Goal: Task Accomplishment & Management: Complete application form

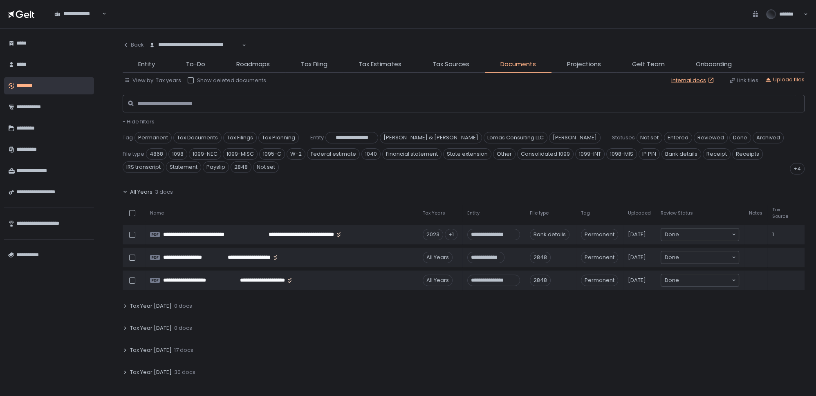
click at [149, 347] on span "Tax Year 2024" at bounding box center [151, 350] width 42 height 7
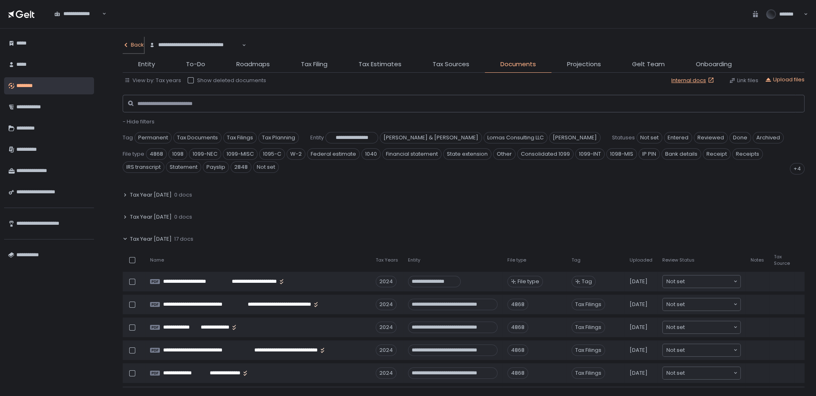
click at [137, 42] on div "Back" at bounding box center [133, 44] width 21 height 7
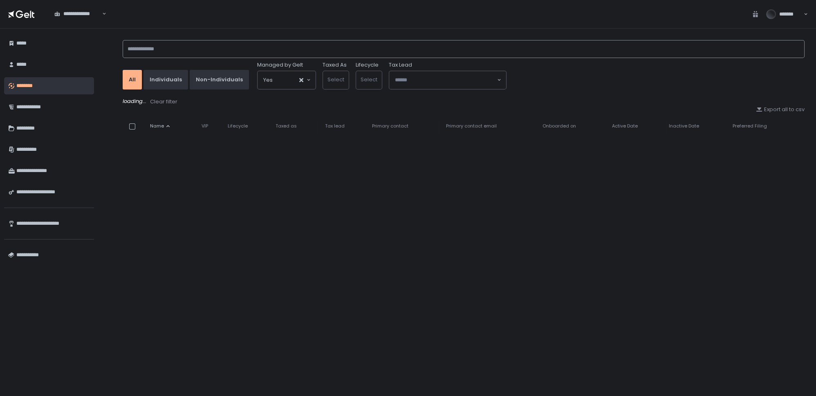
click at [145, 49] on input at bounding box center [464, 49] width 682 height 18
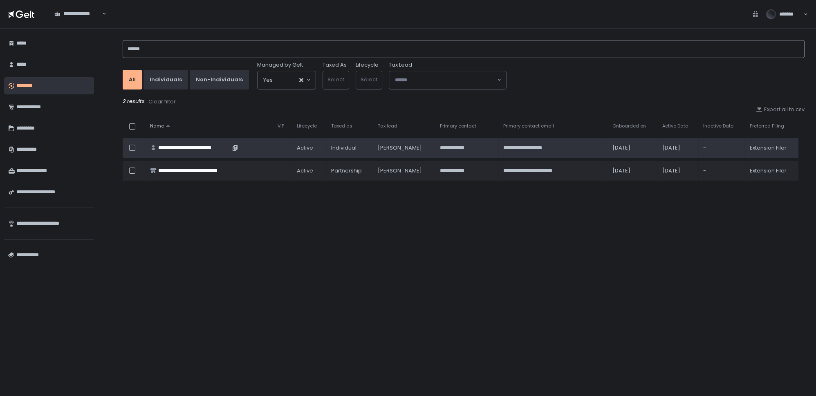
type input "******"
click at [199, 144] on div "**********" at bounding box center [194, 147] width 72 height 7
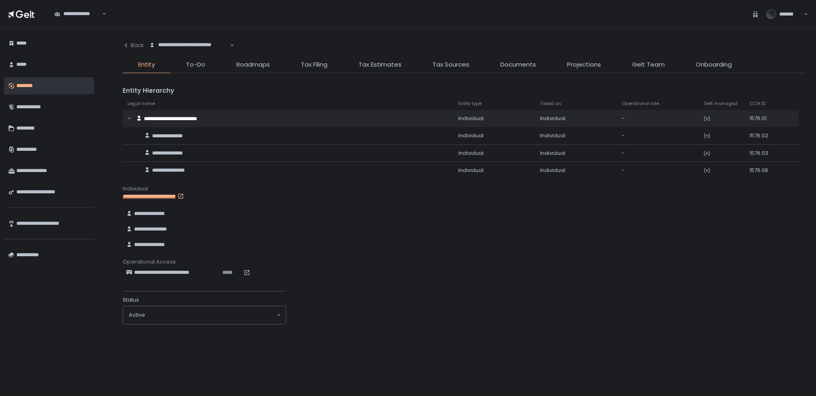
click at [299, 67] on li "Tax Filing" at bounding box center [314, 66] width 58 height 13
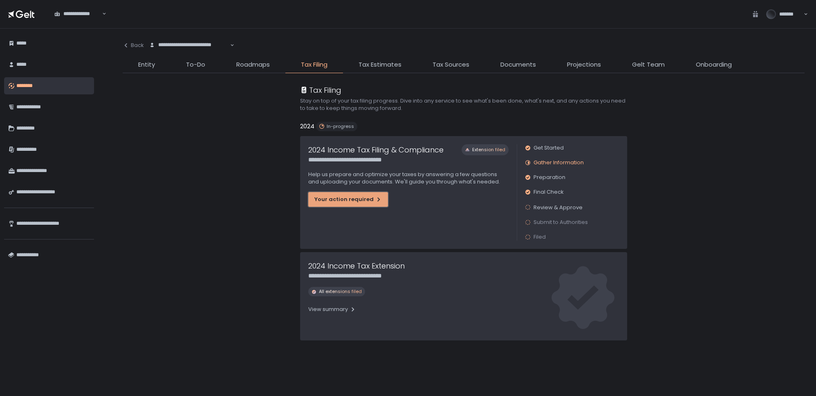
click at [352, 200] on div "Your action required" at bounding box center [347, 199] width 67 height 7
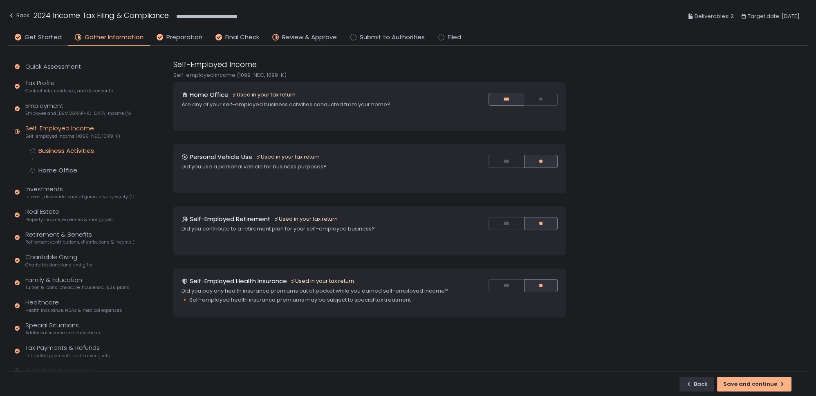
click at [89, 149] on div "Business Activities" at bounding box center [66, 151] width 56 height 8
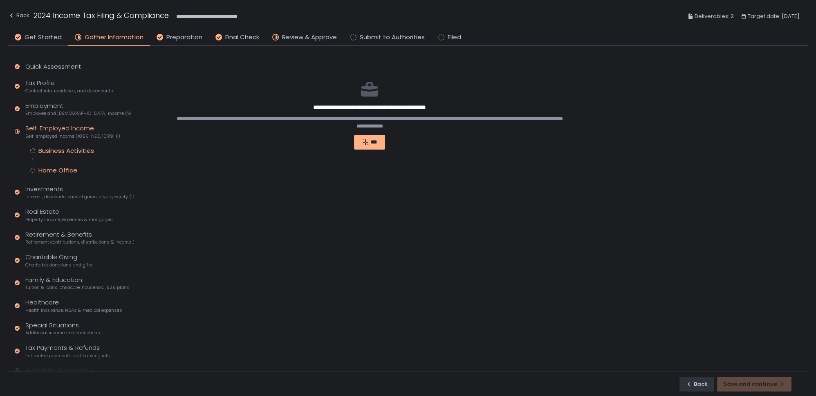
click at [54, 168] on div "Home Office" at bounding box center [57, 170] width 39 height 8
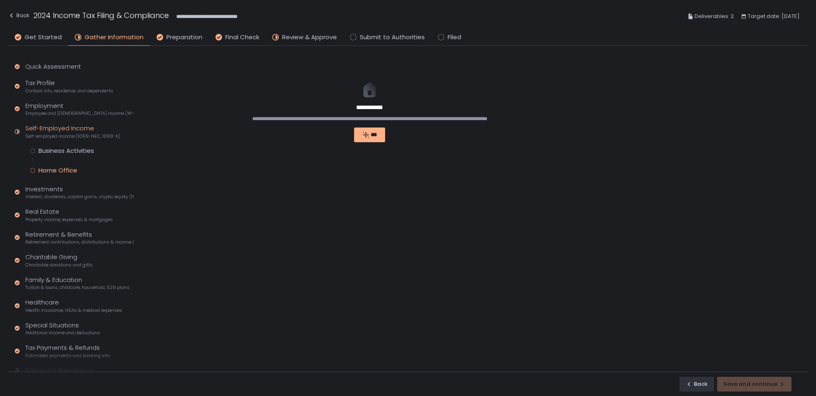
click at [83, 129] on div "Self-Employed Income Self-employed income (1099-NEC, 1099-K)" at bounding box center [72, 132] width 95 height 16
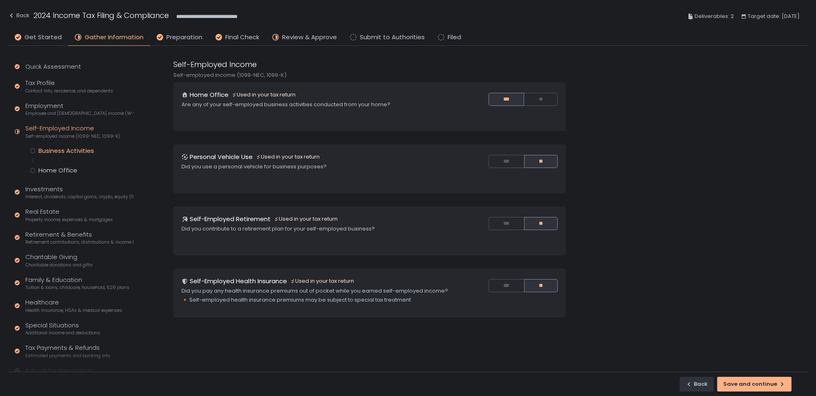
click at [81, 153] on div "Business Activities" at bounding box center [66, 151] width 56 height 8
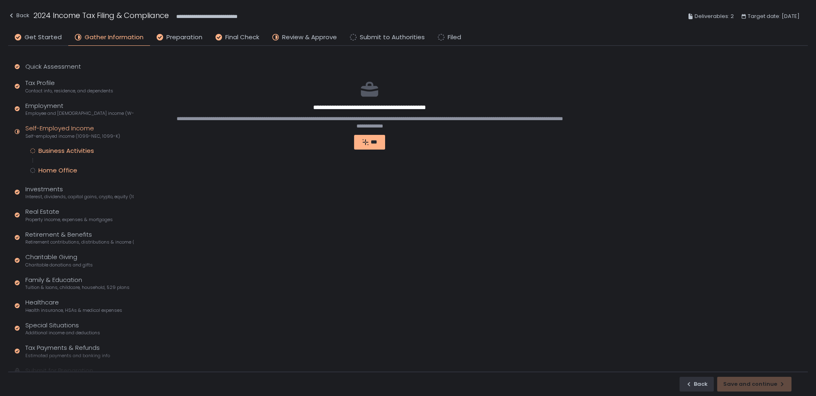
click at [63, 170] on div "Home Office" at bounding box center [57, 170] width 39 height 8
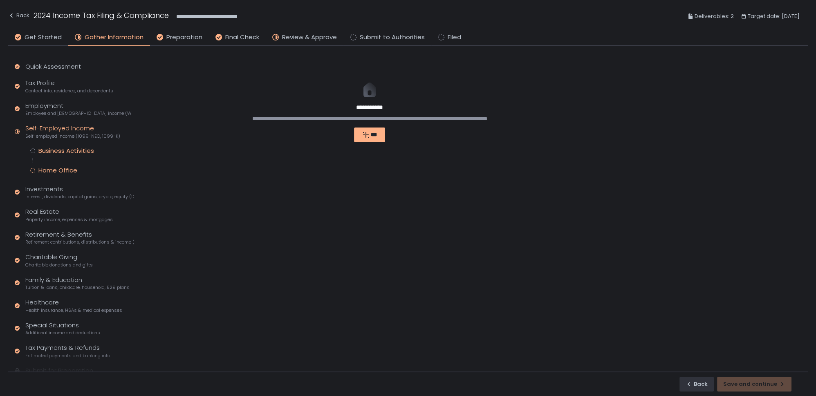
click at [79, 153] on div "Business Activities" at bounding box center [66, 151] width 56 height 8
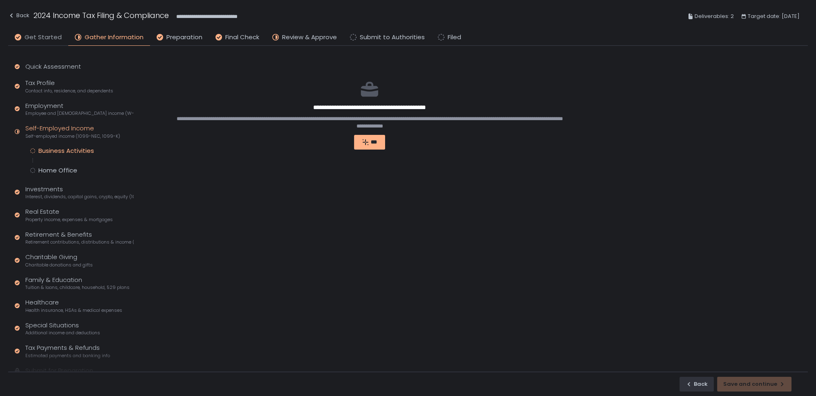
click at [48, 39] on span "Get Started" at bounding box center [43, 37] width 37 height 9
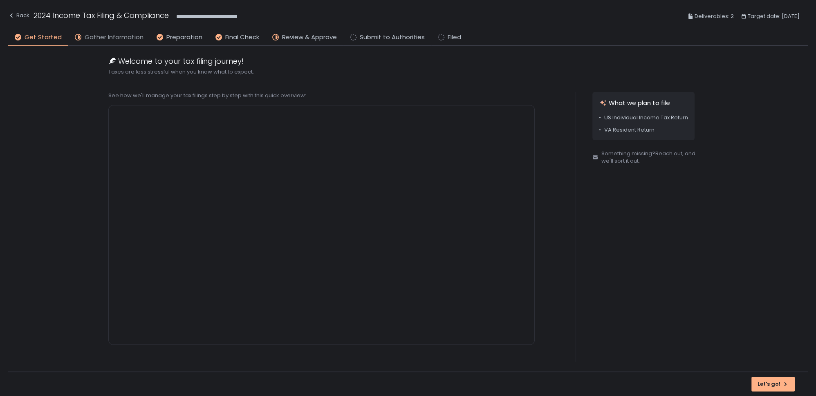
click at [94, 41] on span "Gather Information" at bounding box center [114, 37] width 59 height 9
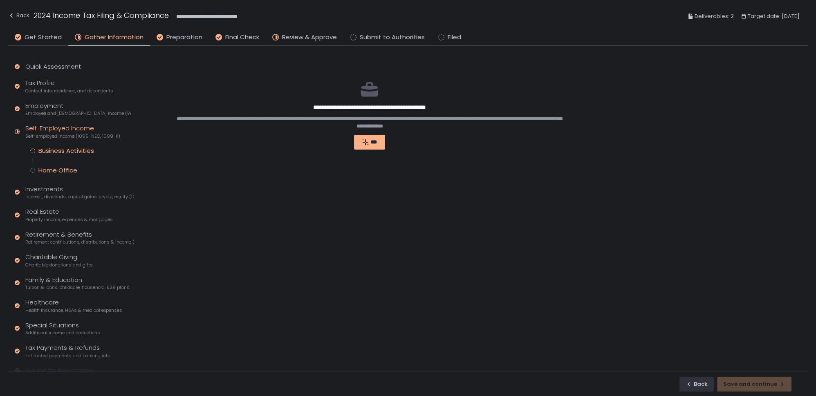
click at [65, 170] on div "Home Office" at bounding box center [57, 170] width 39 height 8
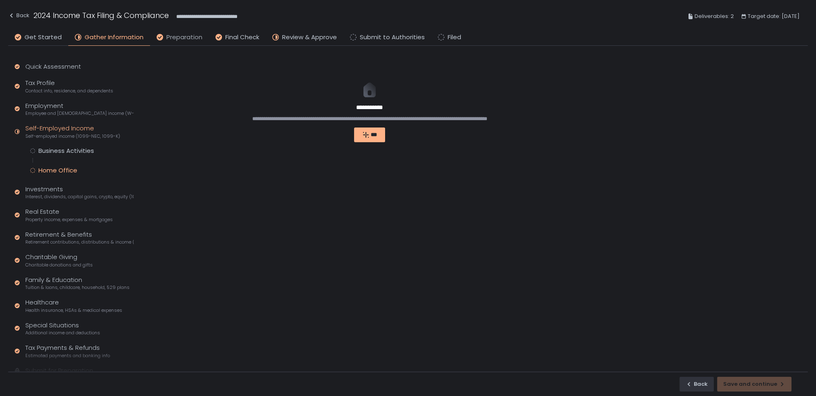
click at [179, 38] on span "Preparation" at bounding box center [184, 37] width 36 height 9
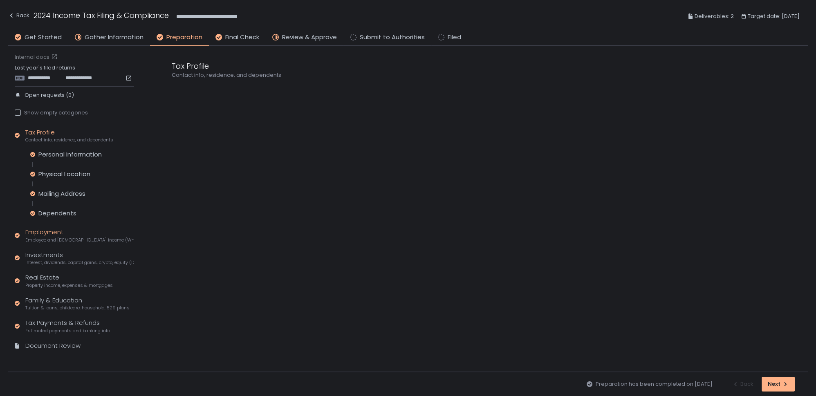
scroll to position [5, 0]
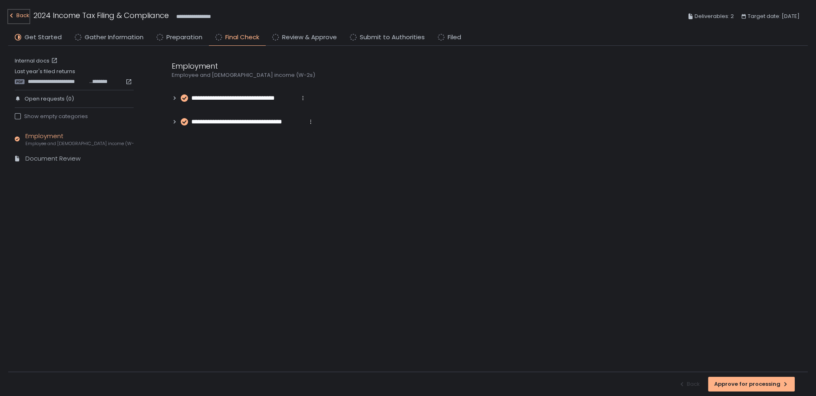
click at [23, 16] on div "Back" at bounding box center [18, 16] width 21 height 10
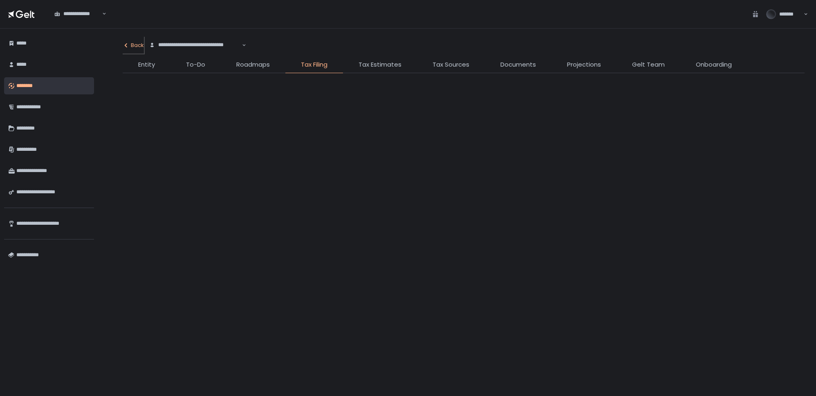
click at [137, 43] on div "**********" at bounding box center [408, 198] width 816 height 396
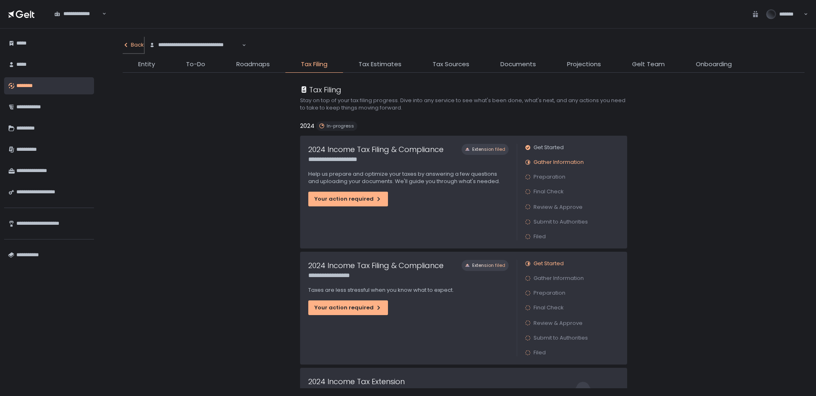
click at [134, 45] on div "Back" at bounding box center [133, 44] width 21 height 7
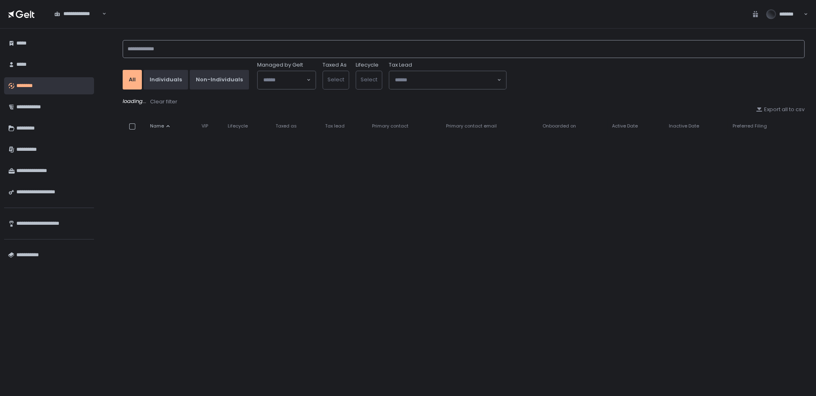
click at [166, 45] on input at bounding box center [464, 49] width 682 height 18
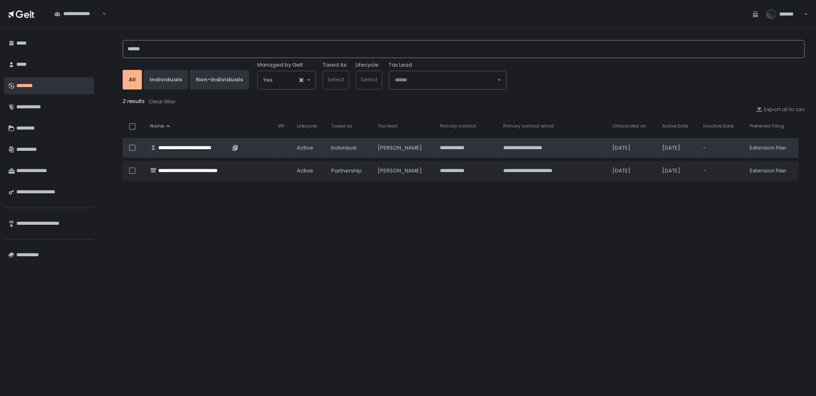
type input "******"
click at [197, 148] on div "**********" at bounding box center [194, 147] width 72 height 7
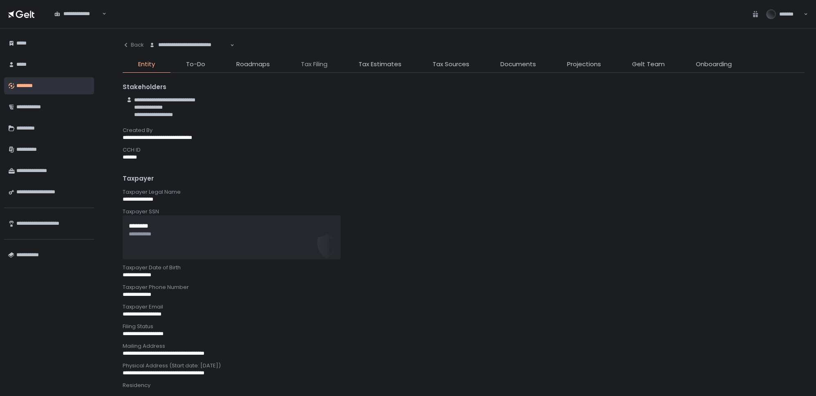
click at [304, 63] on span "Tax Filing" at bounding box center [314, 64] width 27 height 9
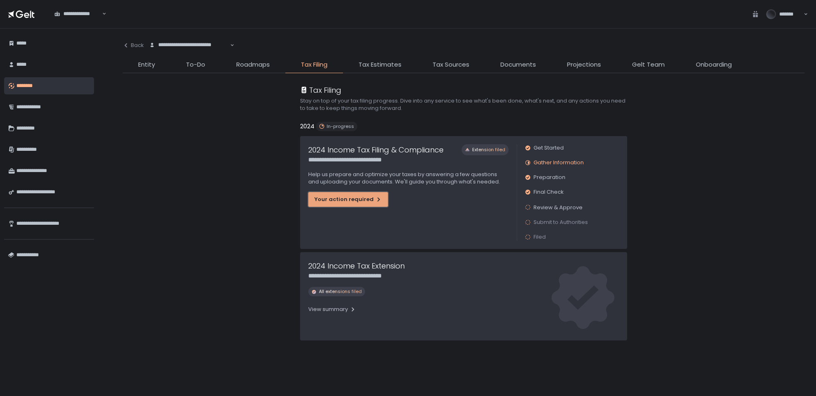
click at [324, 199] on div "Your action required" at bounding box center [347, 199] width 67 height 7
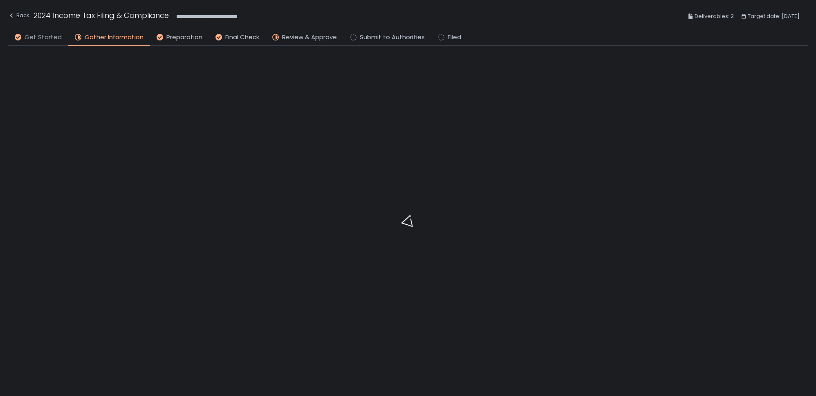
click at [43, 37] on span "Get Started" at bounding box center [43, 37] width 37 height 9
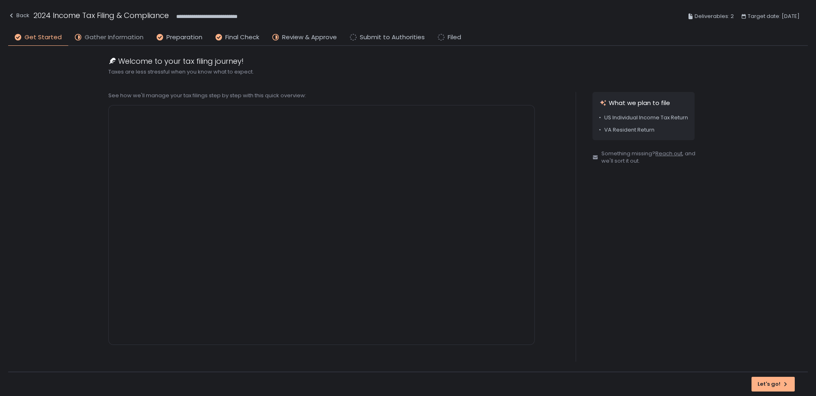
click at [102, 38] on span "Gather Information" at bounding box center [114, 37] width 59 height 9
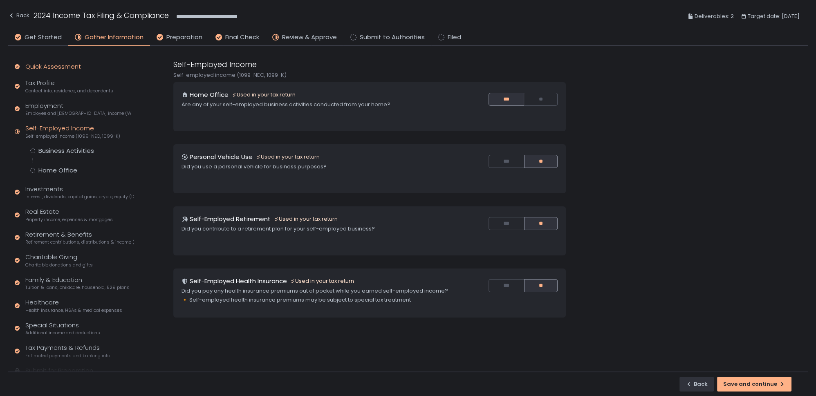
click at [52, 67] on div "Quick Assessment" at bounding box center [53, 66] width 56 height 9
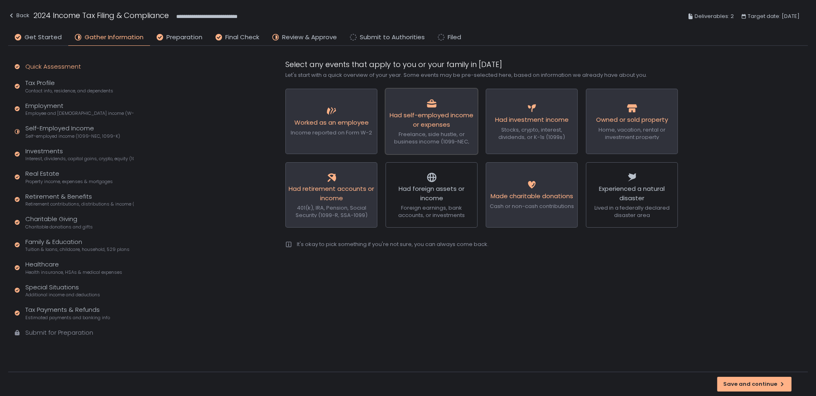
click at [456, 118] on span "Had self-employed income or expenses" at bounding box center [431, 120] width 84 height 18
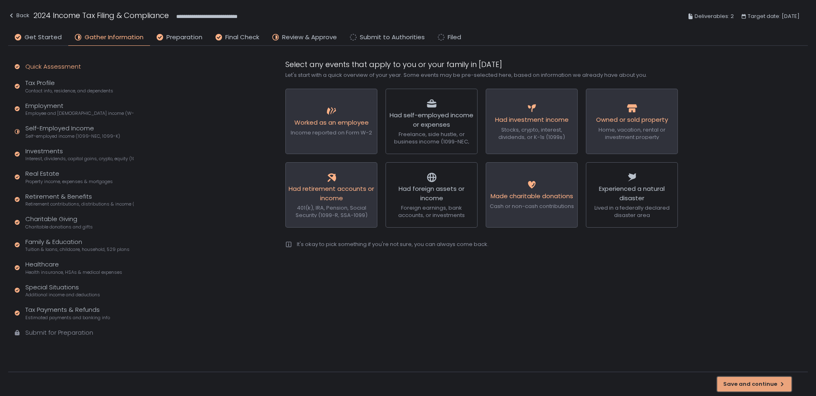
click at [742, 383] on div "Save and continue" at bounding box center [754, 383] width 62 height 7
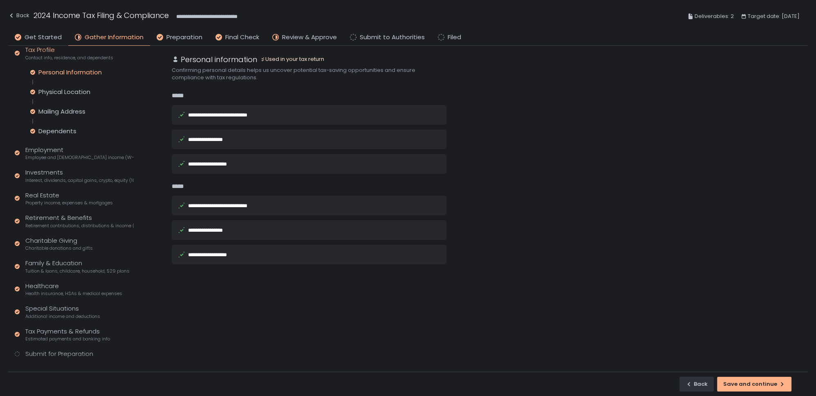
scroll to position [43, 0]
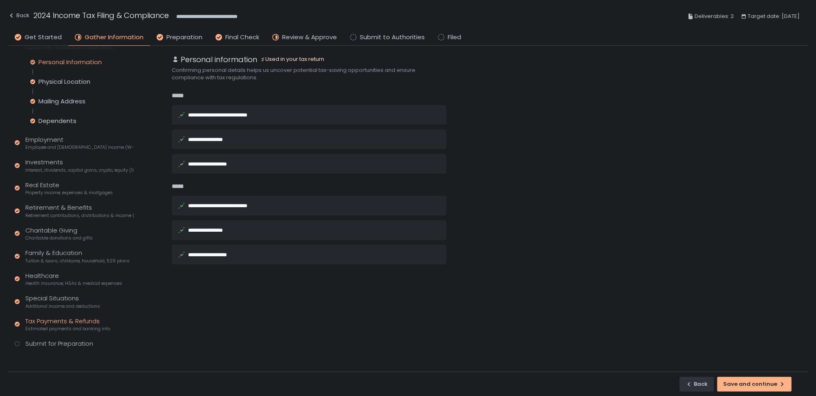
click at [75, 321] on div "Tax Payments & Refunds Estimated payments and banking info" at bounding box center [67, 325] width 85 height 16
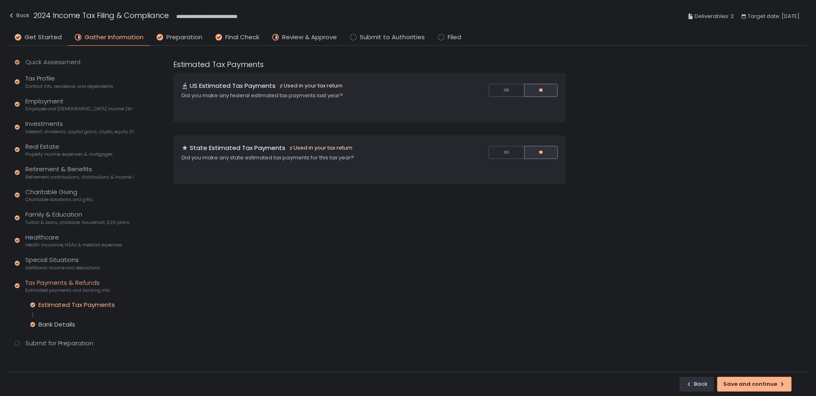
scroll to position [4, 0]
drag, startPoint x: 67, startPoint y: 326, endPoint x: 191, endPoint y: 303, distance: 125.5
click at [68, 325] on div "Bank Details" at bounding box center [56, 325] width 37 height 8
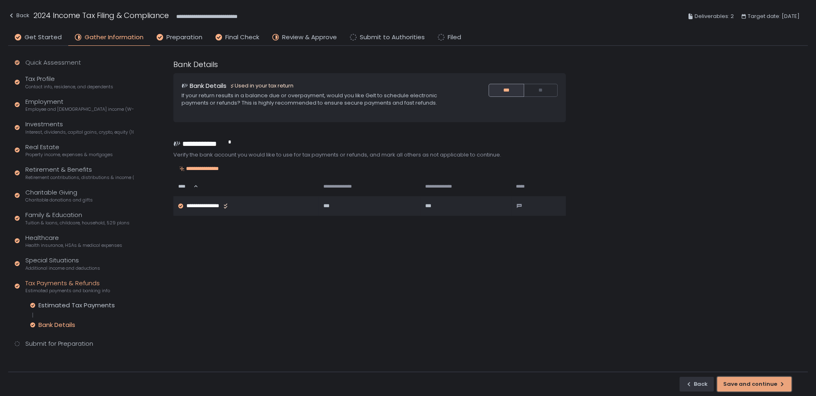
click at [767, 383] on div "Save and continue" at bounding box center [754, 383] width 62 height 7
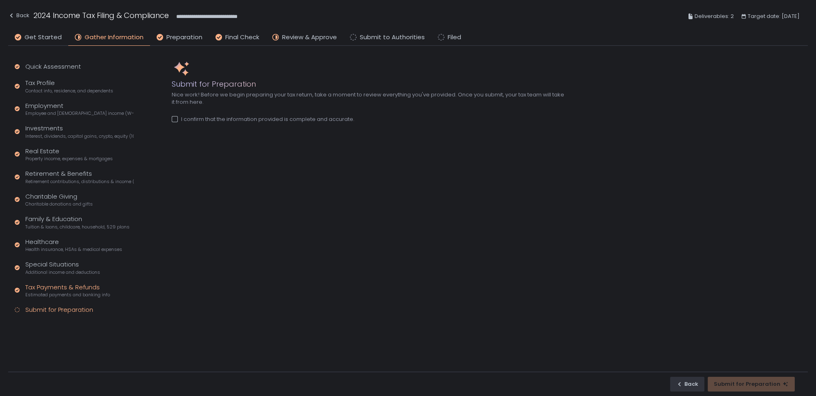
click at [56, 284] on div "Tax Payments & Refunds Estimated payments and banking info" at bounding box center [67, 291] width 85 height 16
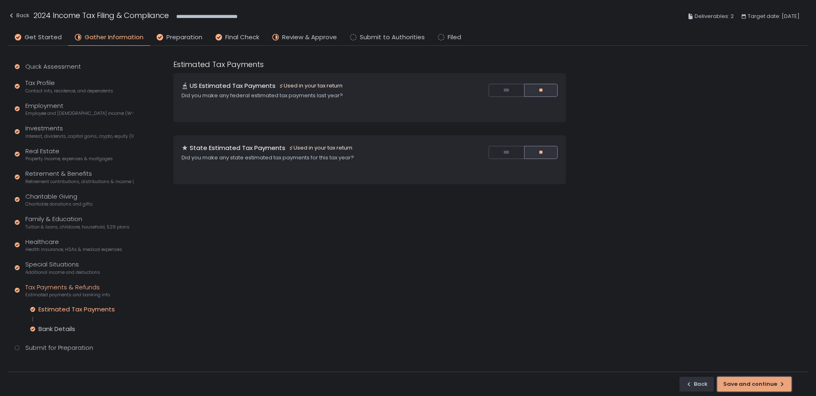
click at [743, 382] on div "Save and continue" at bounding box center [754, 383] width 62 height 7
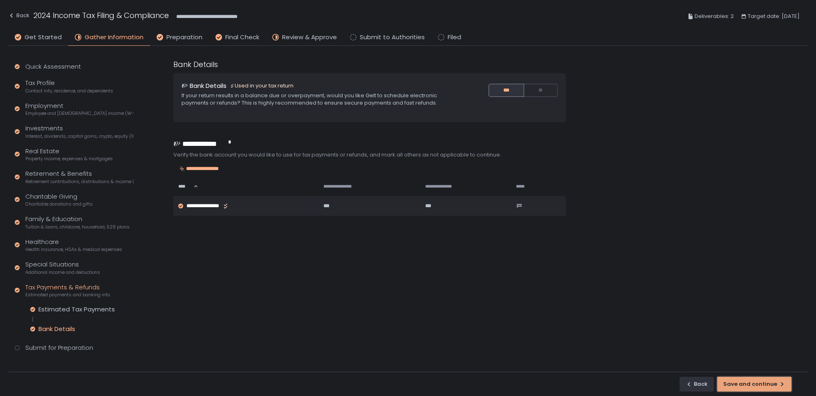
click at [775, 385] on div "Save and continue" at bounding box center [754, 383] width 62 height 7
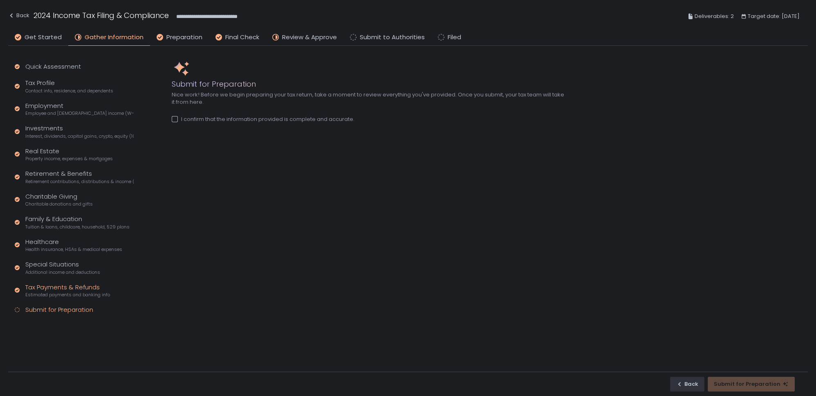
click at [90, 294] on span "Estimated payments and banking info" at bounding box center [67, 295] width 85 height 6
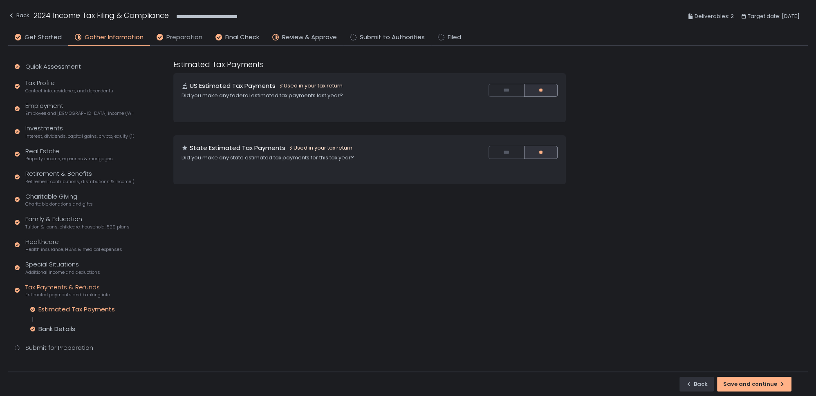
click at [177, 35] on span "Preparation" at bounding box center [184, 37] width 36 height 9
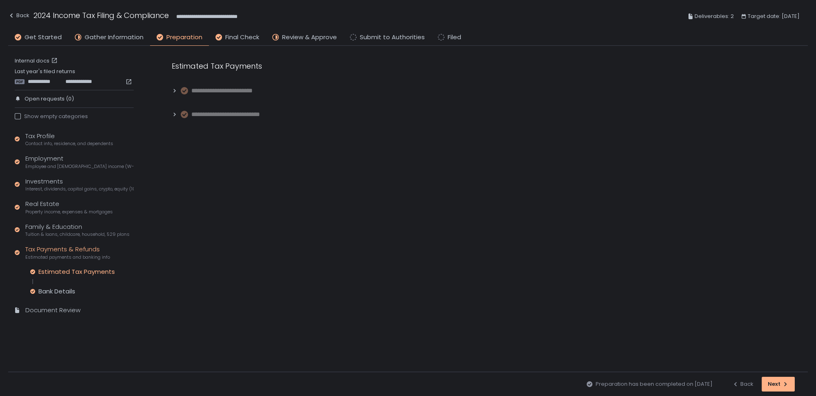
click at [98, 32] on div "**********" at bounding box center [407, 16] width 799 height 33
click at [89, 36] on span "Gather Information" at bounding box center [114, 37] width 59 height 9
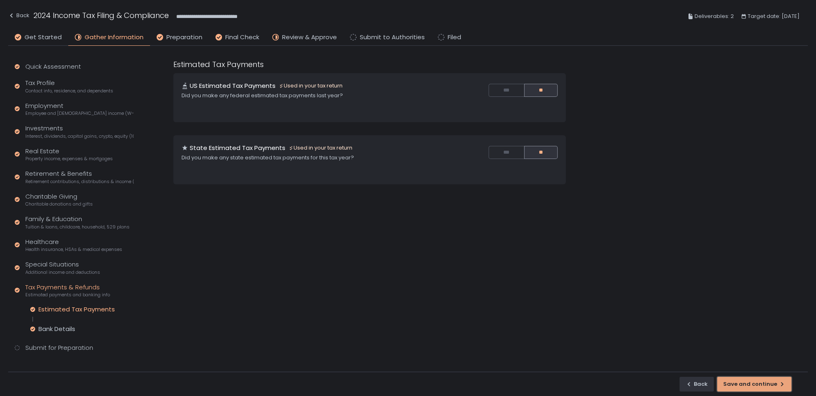
click at [760, 383] on div "Save and continue" at bounding box center [754, 383] width 62 height 7
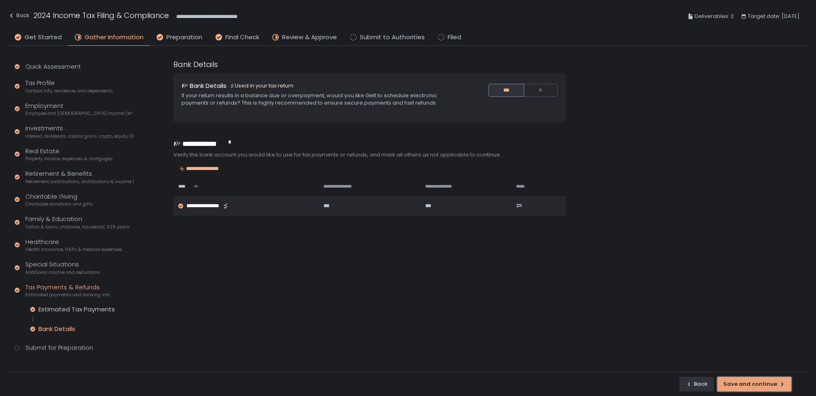
click at [761, 383] on div "Save and continue" at bounding box center [754, 383] width 62 height 7
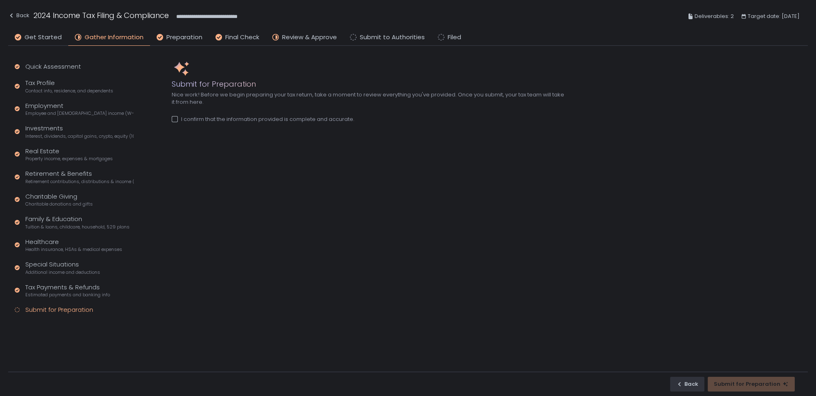
click at [184, 116] on div "I confirm that the information provided is complete and accurate." at bounding box center [263, 119] width 183 height 7
click at [775, 383] on div "Submit for Preparation" at bounding box center [751, 383] width 75 height 7
click at [175, 33] on span "Preparation" at bounding box center [184, 37] width 36 height 9
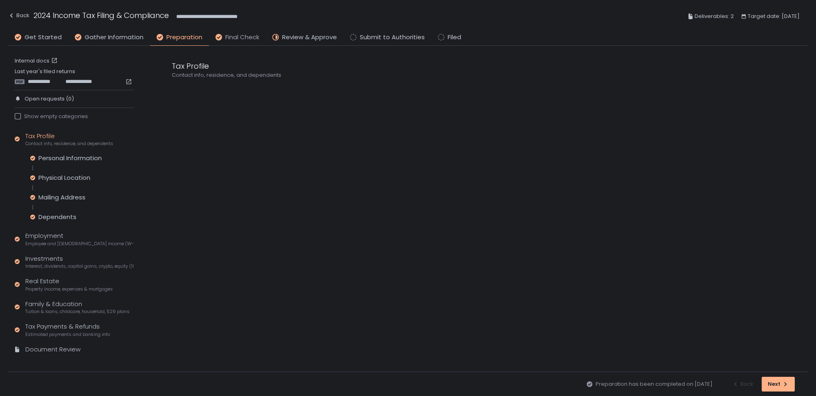
click at [235, 36] on span "Final Check" at bounding box center [242, 37] width 34 height 9
click at [23, 17] on div "Back" at bounding box center [18, 16] width 21 height 10
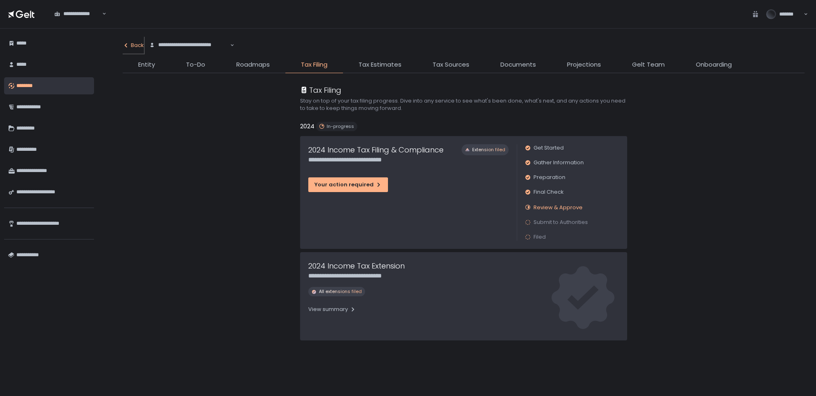
click at [139, 47] on div "Back" at bounding box center [133, 45] width 21 height 7
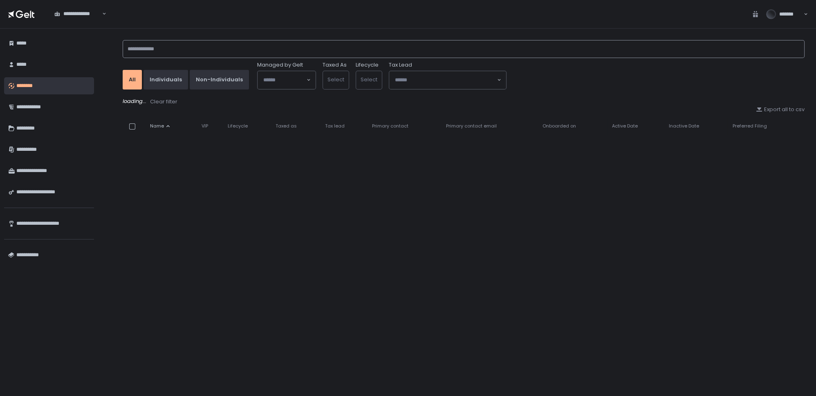
click at [151, 45] on input at bounding box center [464, 49] width 682 height 18
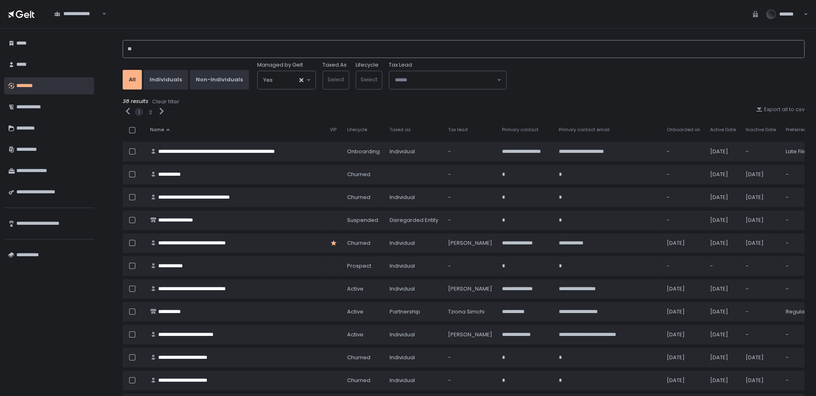
drag, startPoint x: 156, startPoint y: 45, endPoint x: 103, endPoint y: 43, distance: 52.8
click at [103, 43] on div "**********" at bounding box center [457, 212] width 718 height 367
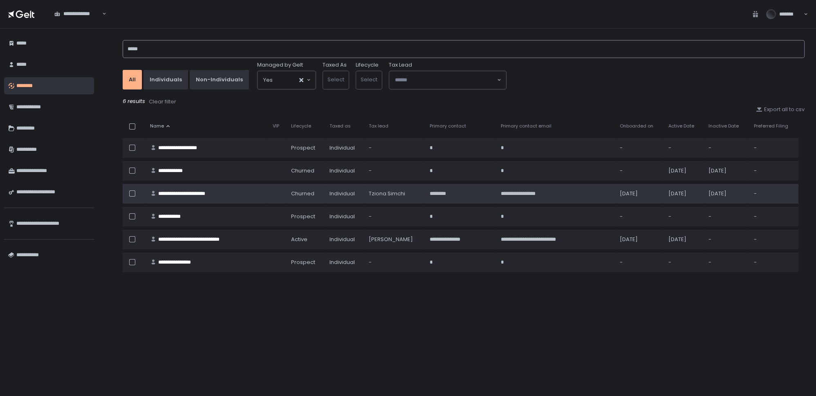
type input "*****"
click at [177, 194] on div "**********" at bounding box center [191, 193] width 67 height 7
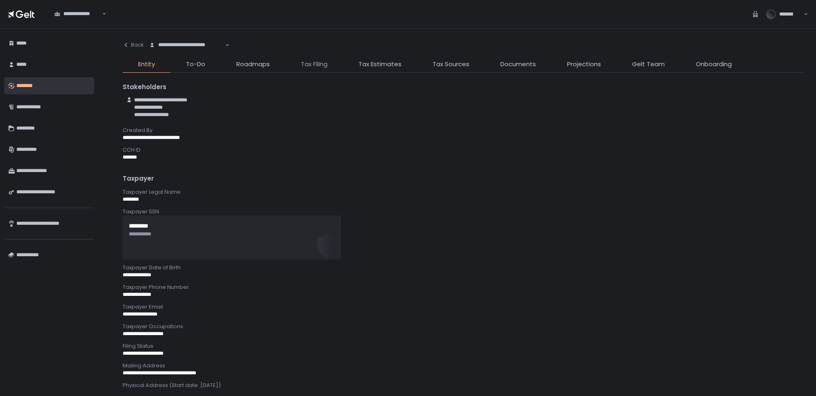
click at [310, 62] on span "Tax Filing" at bounding box center [314, 64] width 27 height 9
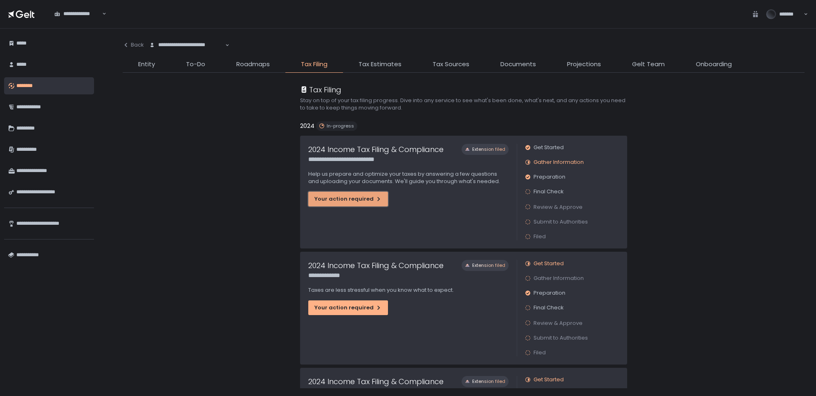
click at [338, 199] on div "Your action required" at bounding box center [347, 198] width 67 height 7
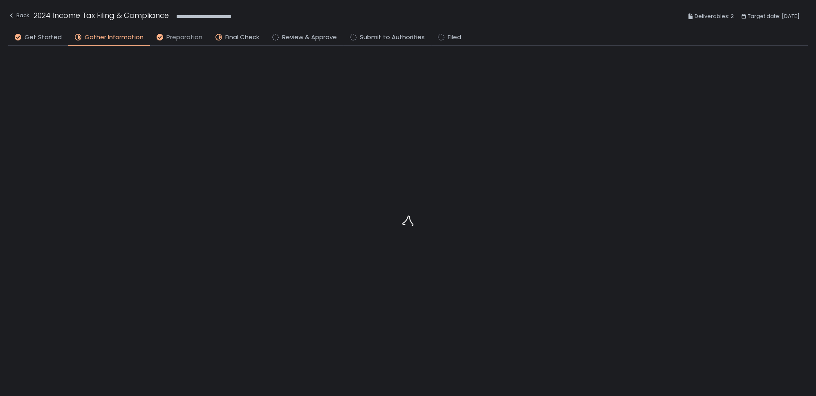
click at [174, 38] on span "Preparation" at bounding box center [184, 37] width 36 height 9
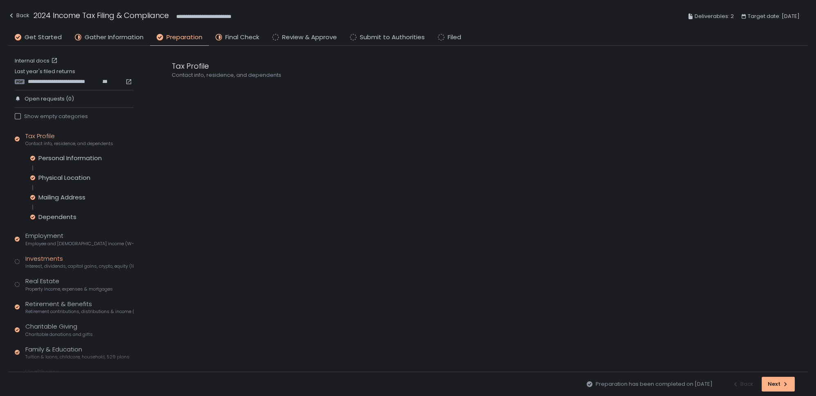
click at [45, 263] on span "Interest, dividends, capital gains, crypto, equity (1099s, K-1s)" at bounding box center [79, 266] width 108 height 6
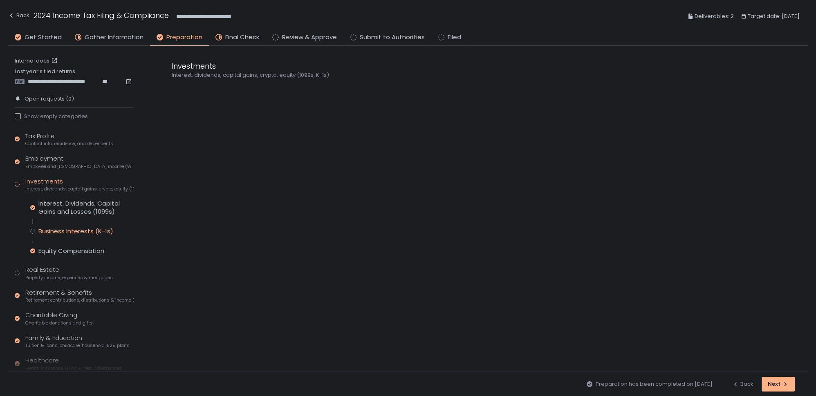
drag, startPoint x: 64, startPoint y: 231, endPoint x: 76, endPoint y: 225, distance: 14.1
click at [64, 231] on div "Business Interests (K-1s)" at bounding box center [75, 231] width 75 height 8
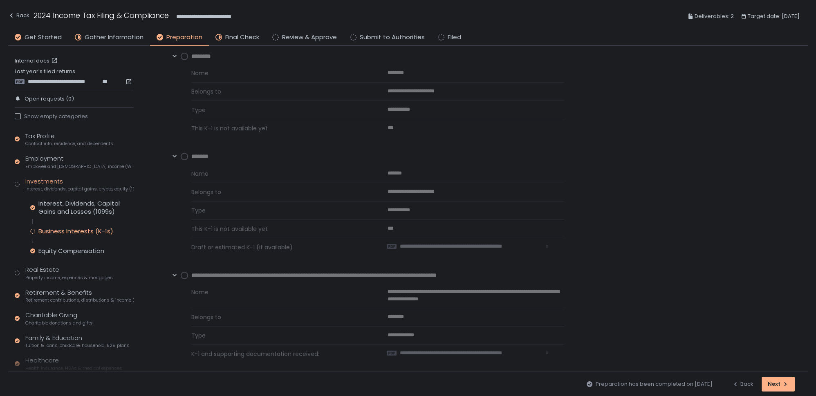
scroll to position [85, 0]
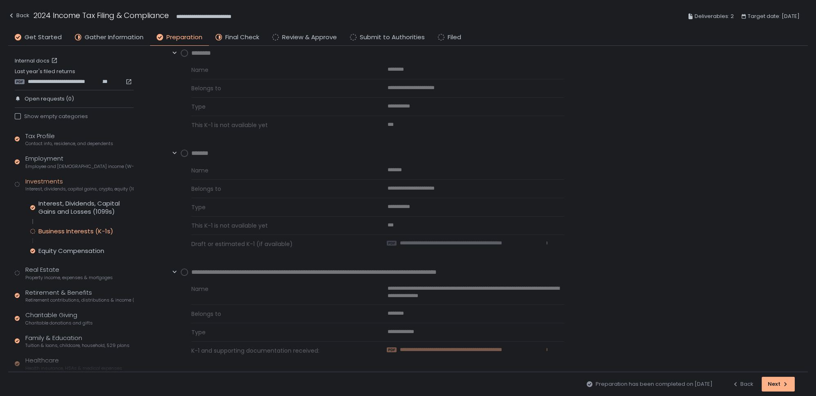
click at [461, 347] on span "**********" at bounding box center [473, 349] width 147 height 7
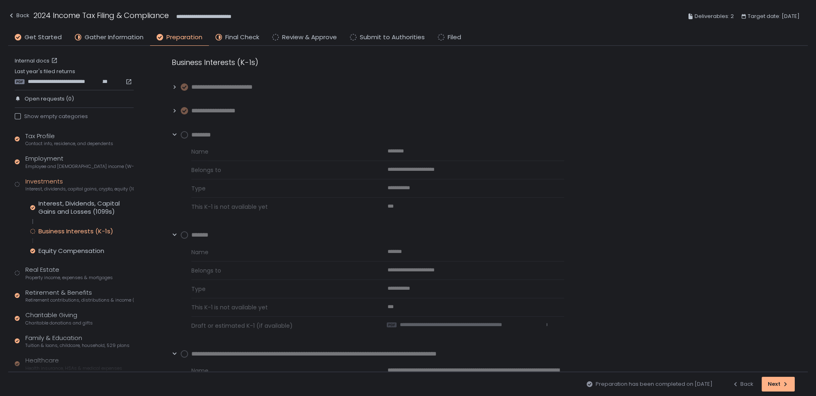
scroll to position [0, 0]
